Goal: Transaction & Acquisition: Book appointment/travel/reservation

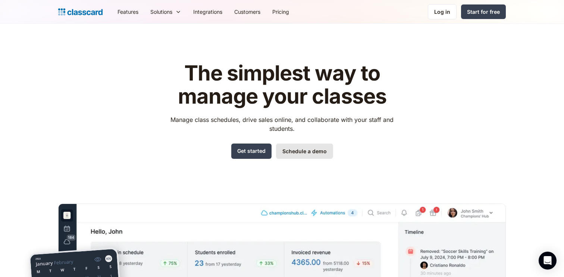
click at [313, 147] on link "Schedule a demo" at bounding box center [304, 151] width 57 height 15
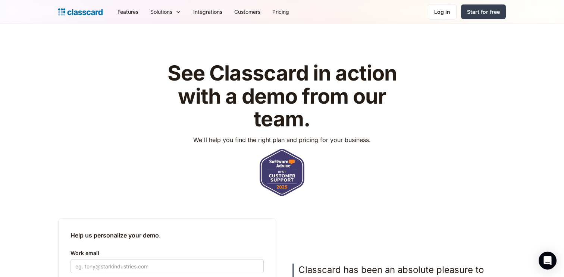
click at [82, 17] on div "Features Resources Blog The latest industry news, updates and info. Customer st…" at bounding box center [282, 11] width 448 height 17
click at [88, 15] on img "home" at bounding box center [80, 12] width 44 height 10
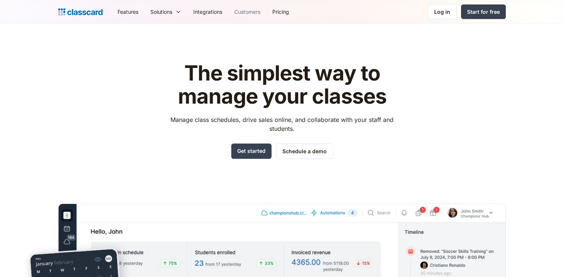
click at [245, 13] on link "Customers" at bounding box center [247, 11] width 38 height 17
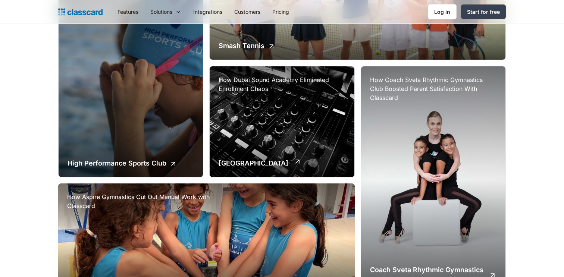
scroll to position [467, 0]
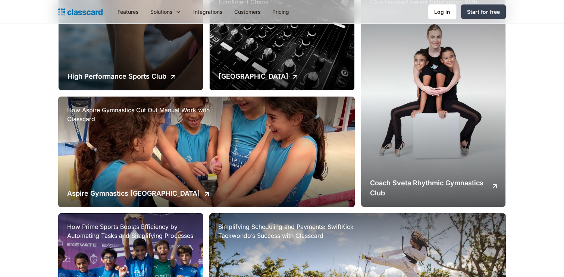
click at [431, 145] on div "How Coach Sveta Rhythmic Gymnastics Club Boosted Parent Satisfaction With Class…" at bounding box center [433, 93] width 144 height 228
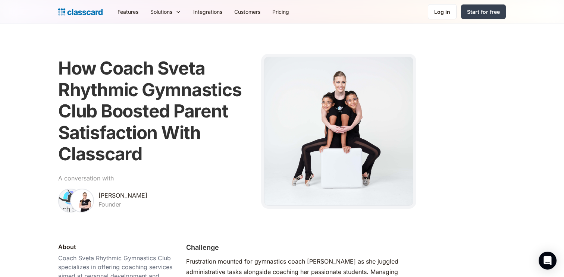
click at [87, 9] on img "home" at bounding box center [80, 12] width 44 height 10
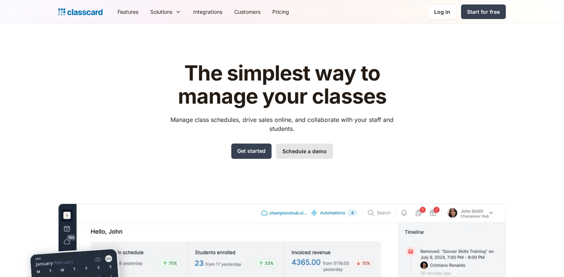
click at [293, 153] on link "Schedule a demo" at bounding box center [304, 151] width 57 height 15
